Goal: Task Accomplishment & Management: Manage account settings

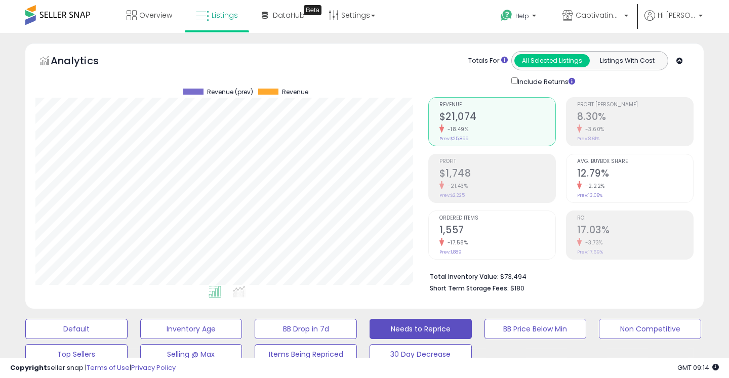
select select "**"
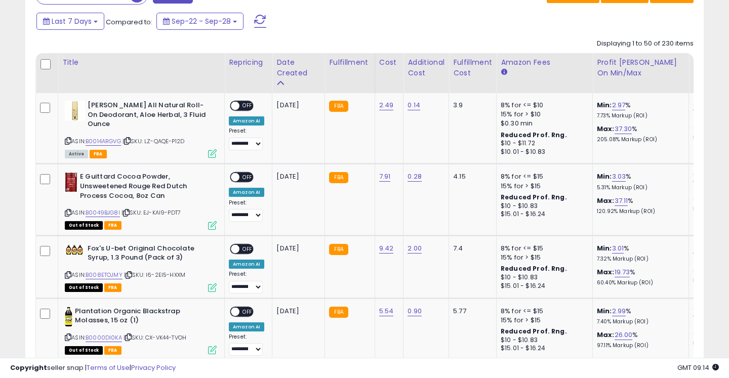
scroll to position [207, 392]
click at [248, 106] on span "OFF" at bounding box center [247, 106] width 16 height 9
click at [245, 174] on span "OFF" at bounding box center [247, 177] width 16 height 9
click at [248, 248] on span "OFF" at bounding box center [247, 248] width 16 height 9
click at [248, 317] on div "**********" at bounding box center [246, 332] width 35 height 50
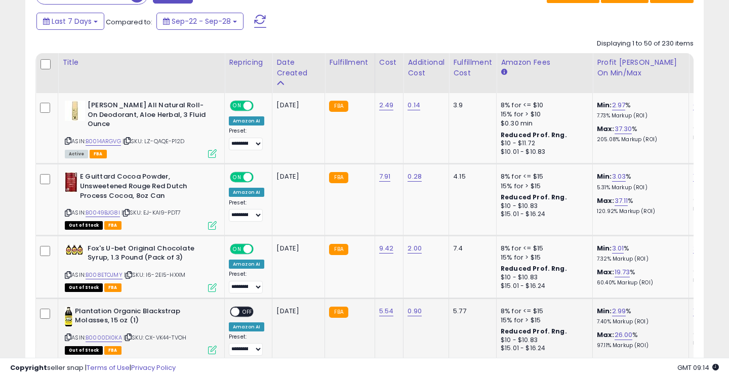
click at [250, 309] on span "OFF" at bounding box center [247, 311] width 16 height 9
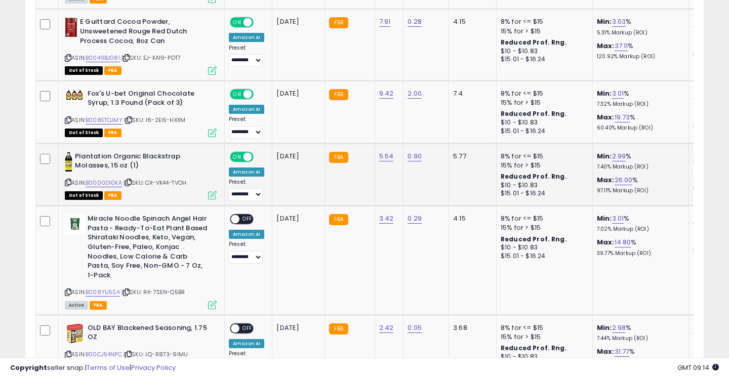
scroll to position [630, 0]
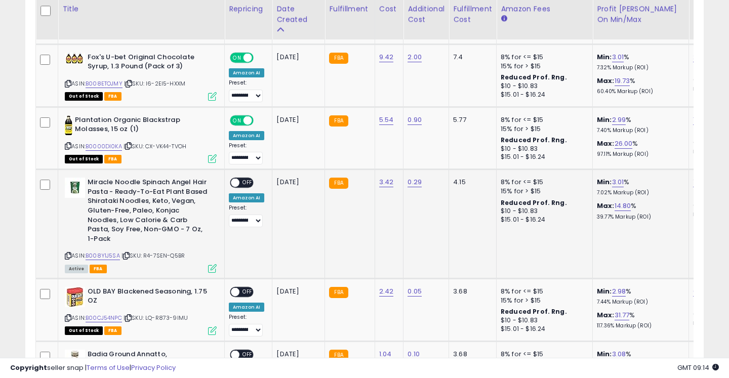
click at [246, 187] on span "OFF" at bounding box center [247, 183] width 16 height 9
click at [247, 287] on span "OFF" at bounding box center [247, 291] width 16 height 9
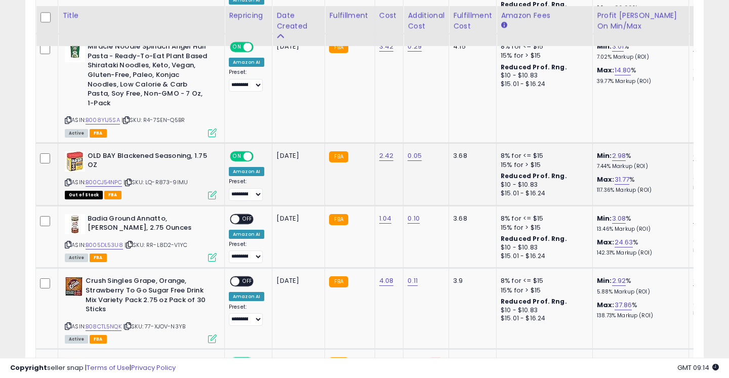
scroll to position [780, 0]
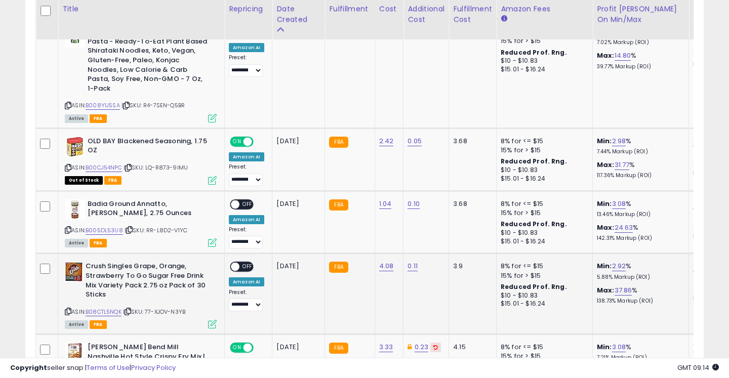
click at [244, 263] on span "OFF" at bounding box center [247, 267] width 16 height 9
click at [243, 200] on span "OFF" at bounding box center [247, 204] width 16 height 9
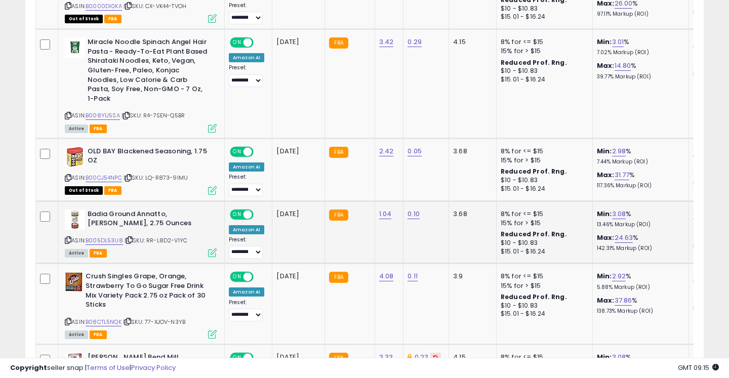
scroll to position [0, 0]
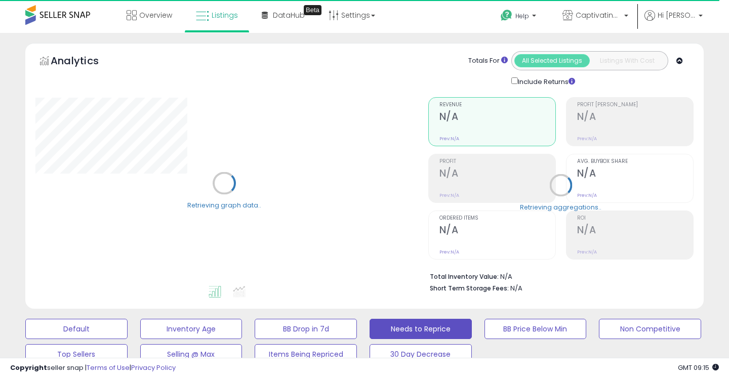
select select "**"
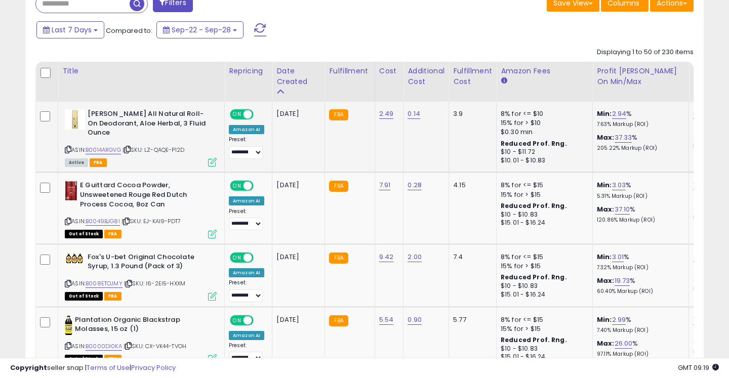
scroll to position [489, 0]
